Goal: Find specific page/section

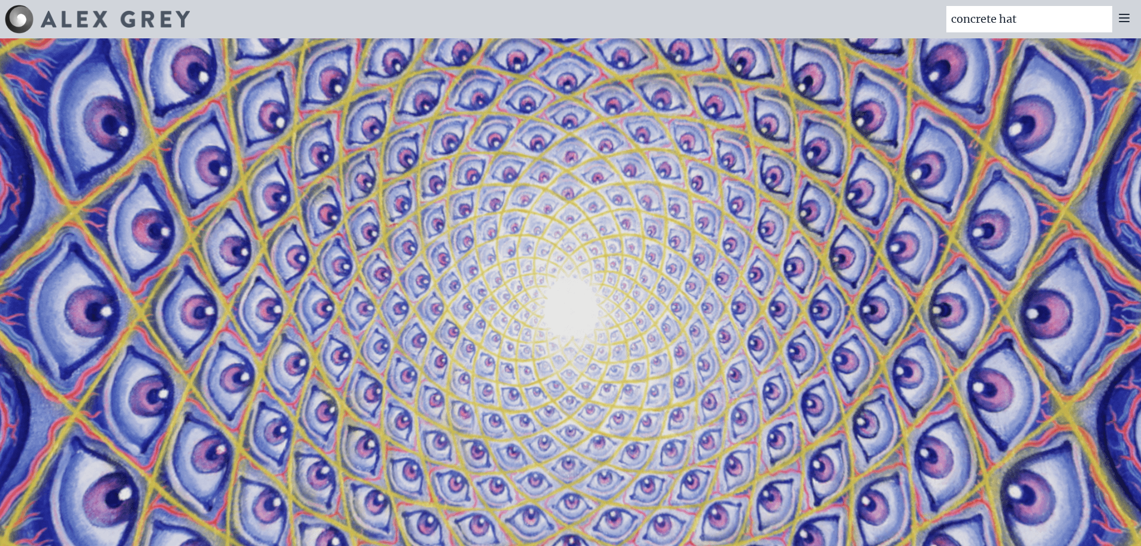
type input "concrete hat"
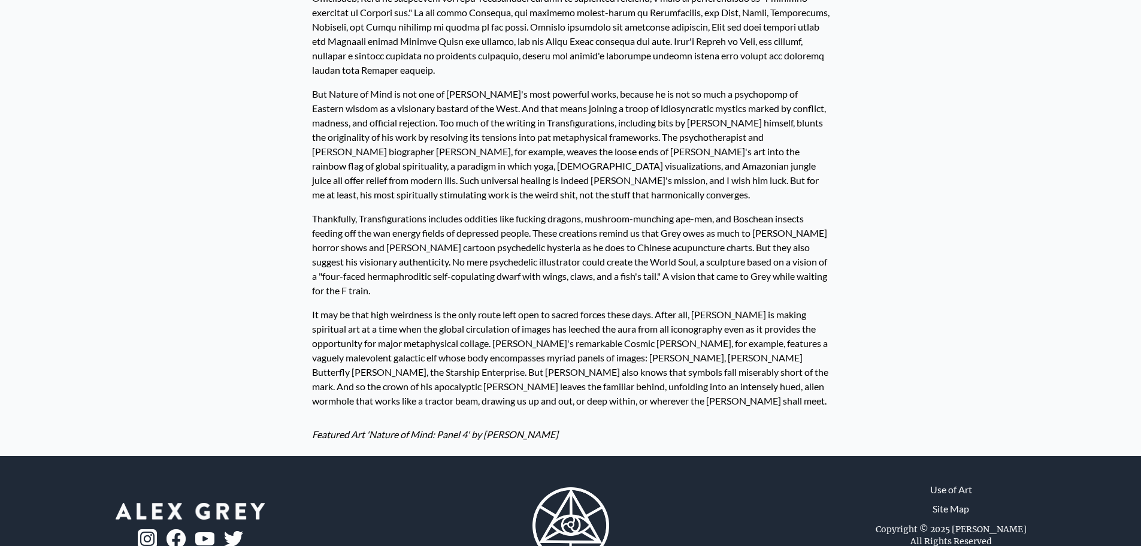
scroll to position [525, 0]
